Goal: Obtain resource: Download file/media

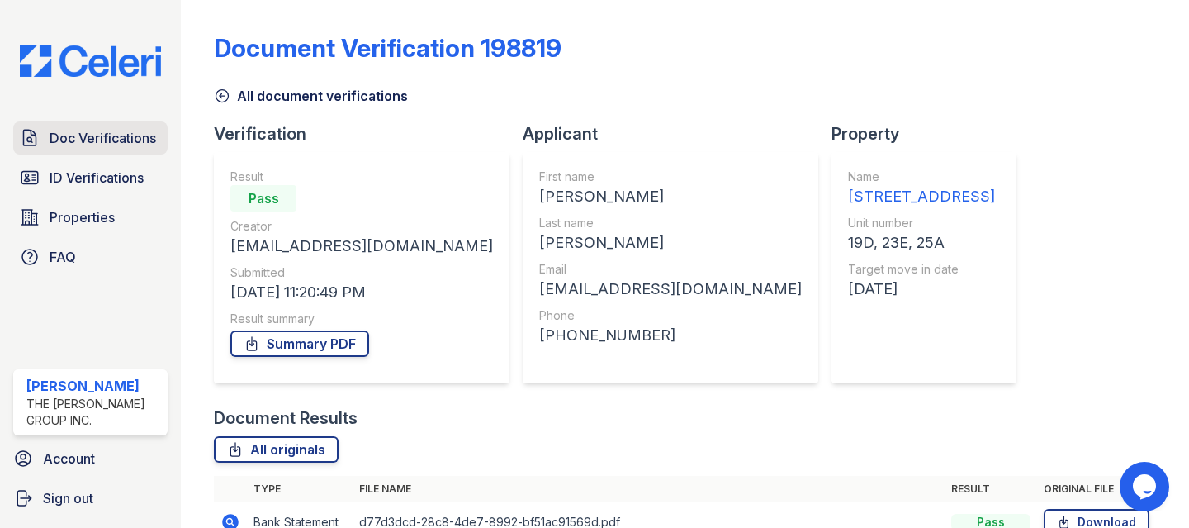
click at [102, 145] on span "Doc Verifications" at bounding box center [103, 138] width 107 height 20
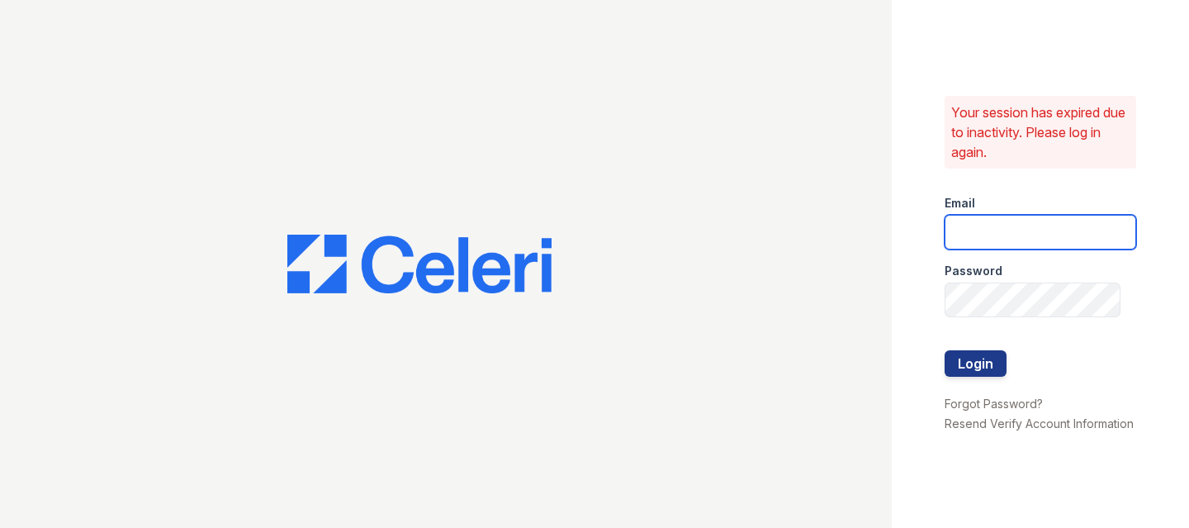
type input "raymond@bohemiarealtygroup.com"
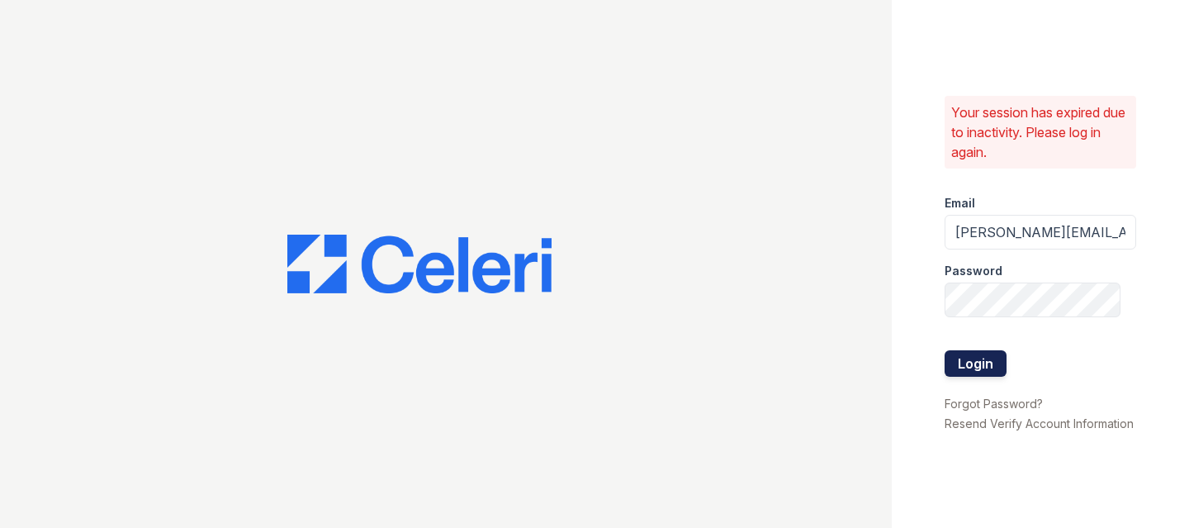
click at [980, 350] on button "Login" at bounding box center [976, 363] width 62 height 26
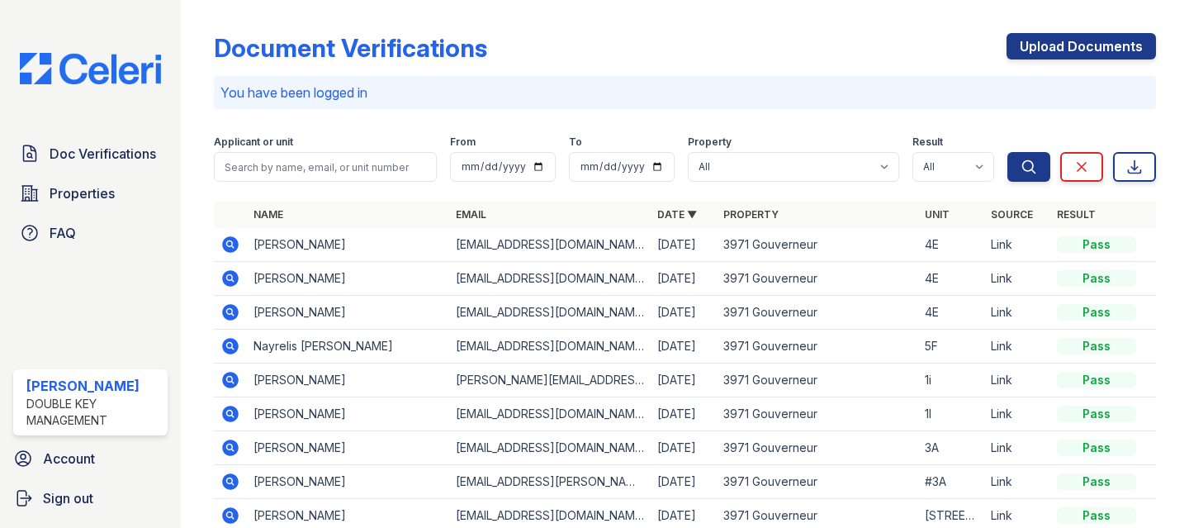
click at [233, 240] on icon at bounding box center [231, 244] width 17 height 17
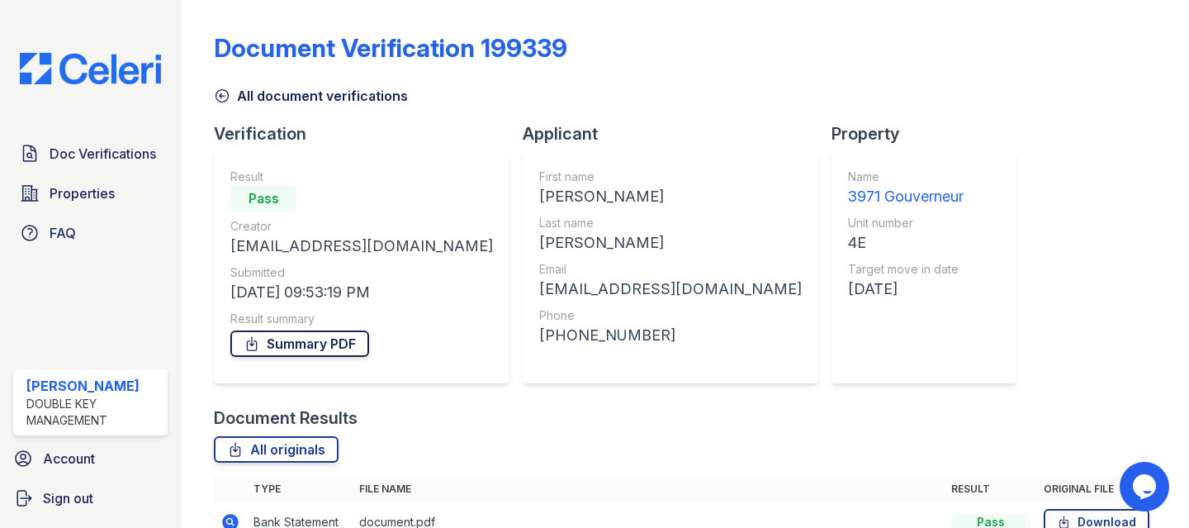
click at [288, 341] on link "Summary PDF" at bounding box center [299, 343] width 139 height 26
click at [280, 436] on link "All originals" at bounding box center [276, 449] width 125 height 26
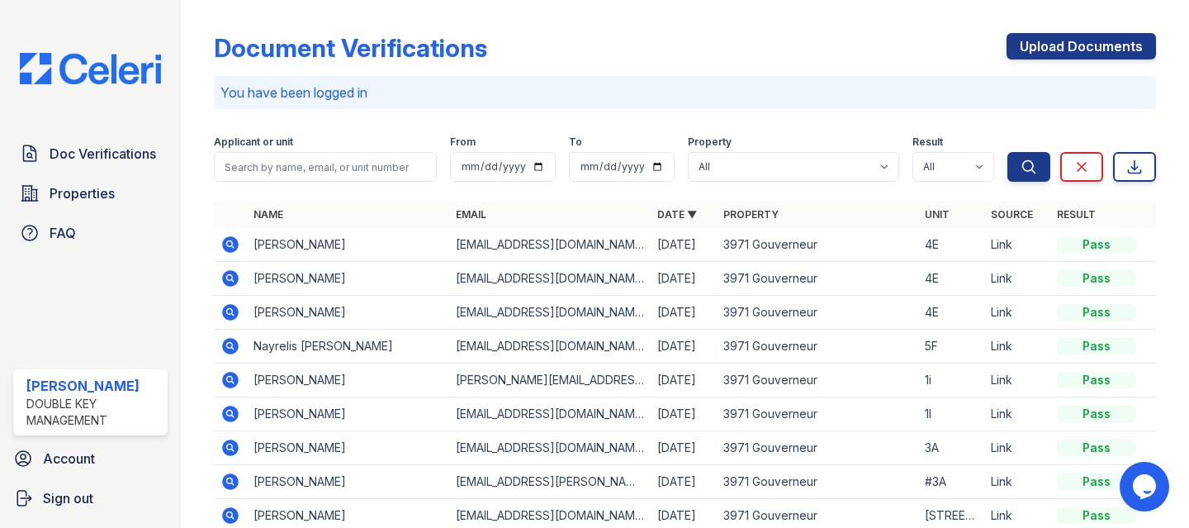
click at [226, 275] on icon at bounding box center [231, 278] width 20 height 20
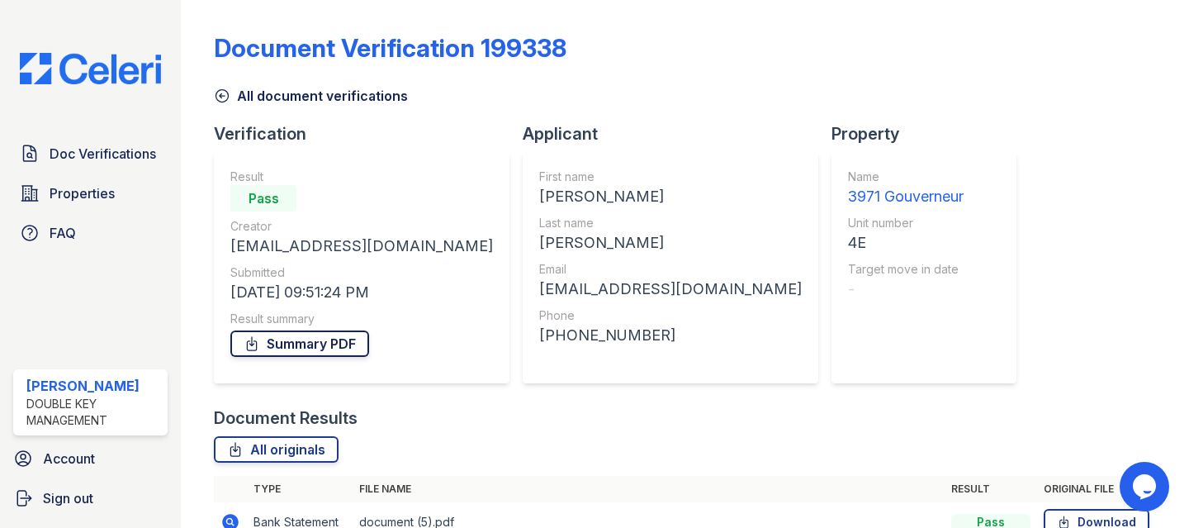
click at [298, 340] on link "Summary PDF" at bounding box center [299, 343] width 139 height 26
click at [288, 436] on link "All originals" at bounding box center [276, 449] width 125 height 26
click at [117, 152] on span "Doc Verifications" at bounding box center [103, 154] width 107 height 20
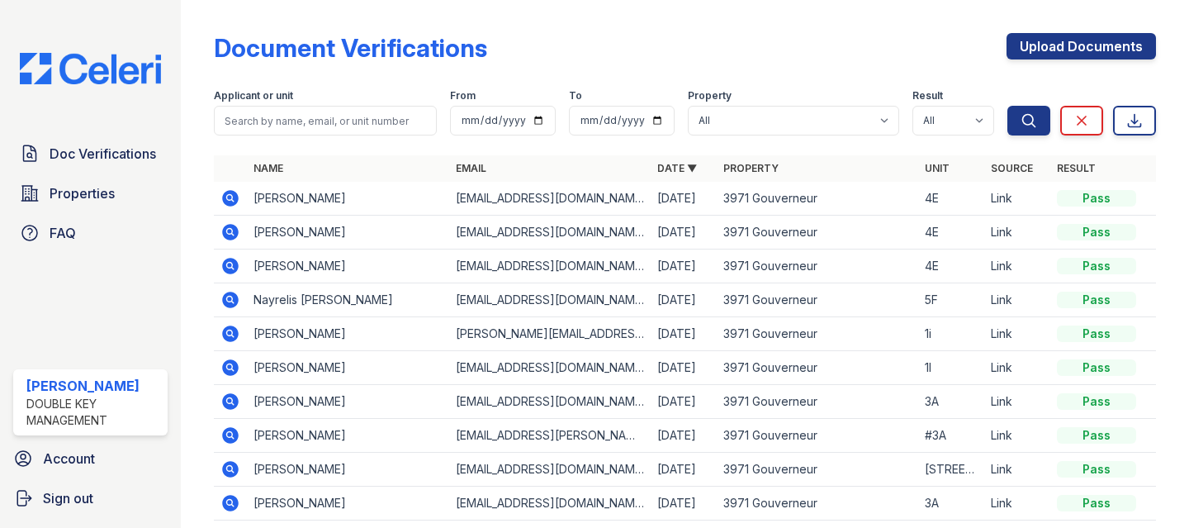
click at [228, 266] on icon at bounding box center [230, 265] width 4 height 4
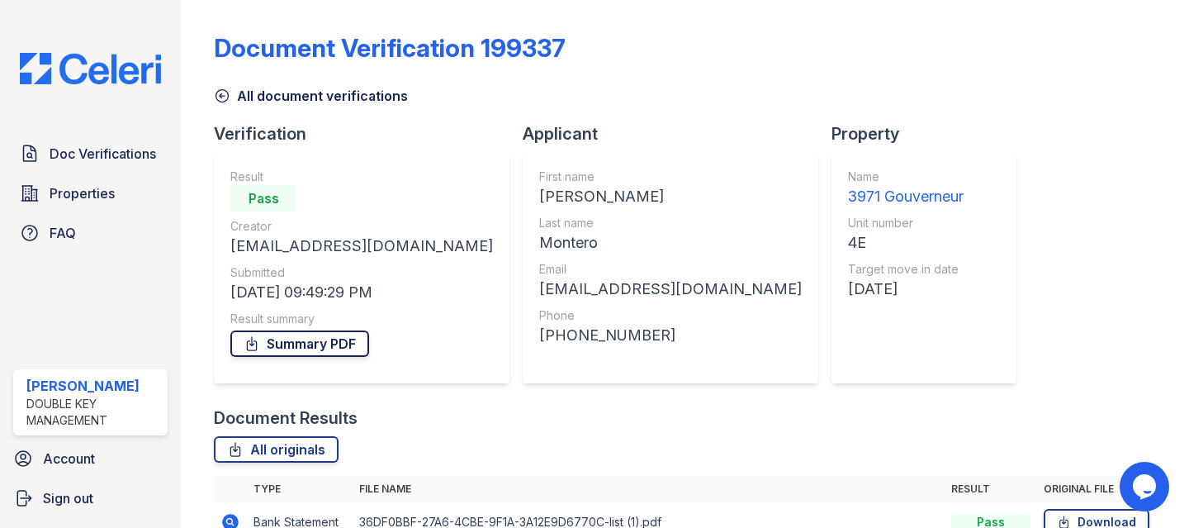
click at [301, 335] on link "Summary PDF" at bounding box center [299, 343] width 139 height 26
click at [282, 436] on link "All originals" at bounding box center [276, 449] width 125 height 26
click at [262, 436] on link "All originals" at bounding box center [276, 449] width 125 height 26
